Goal: Navigation & Orientation: Find specific page/section

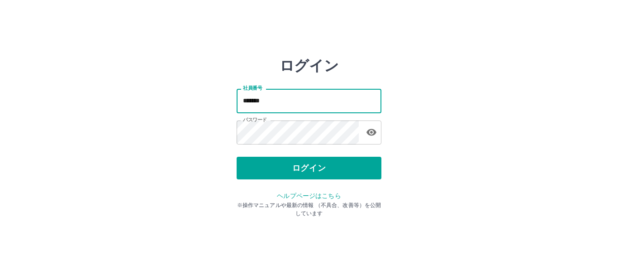
click at [309, 169] on button "ログイン" at bounding box center [309, 168] width 145 height 23
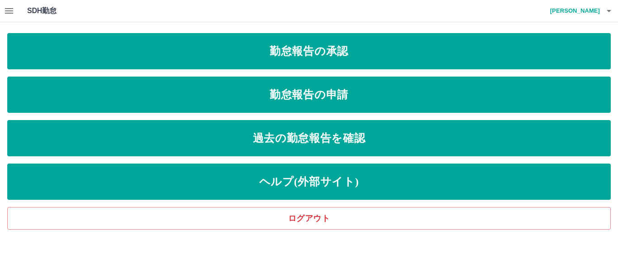
click at [8, 10] on icon "button" at bounding box center [9, 10] width 11 height 11
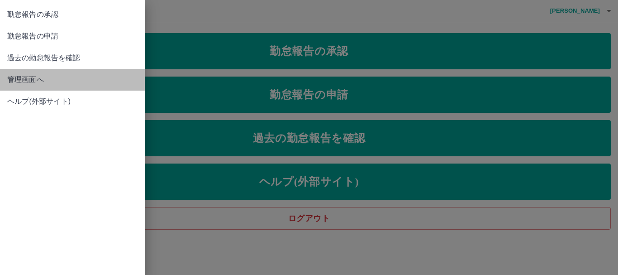
click at [59, 81] on span "管理画面へ" at bounding box center [72, 79] width 130 height 11
